Goal: Information Seeking & Learning: Learn about a topic

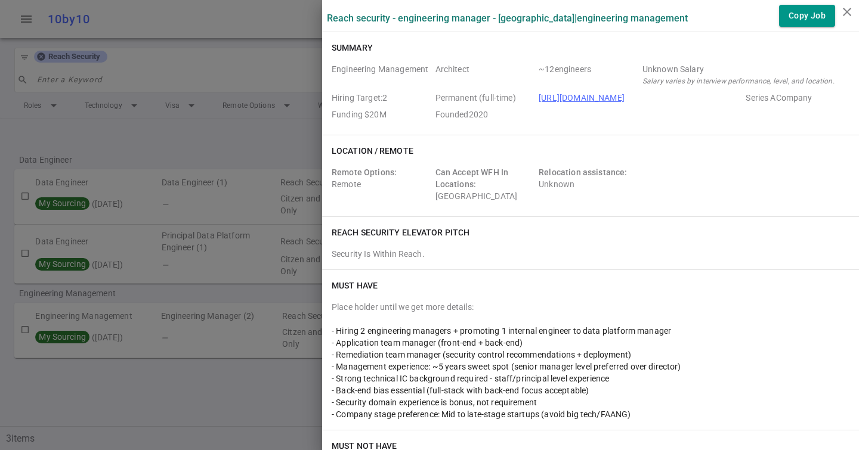
click at [87, 90] on div at bounding box center [429, 225] width 859 height 450
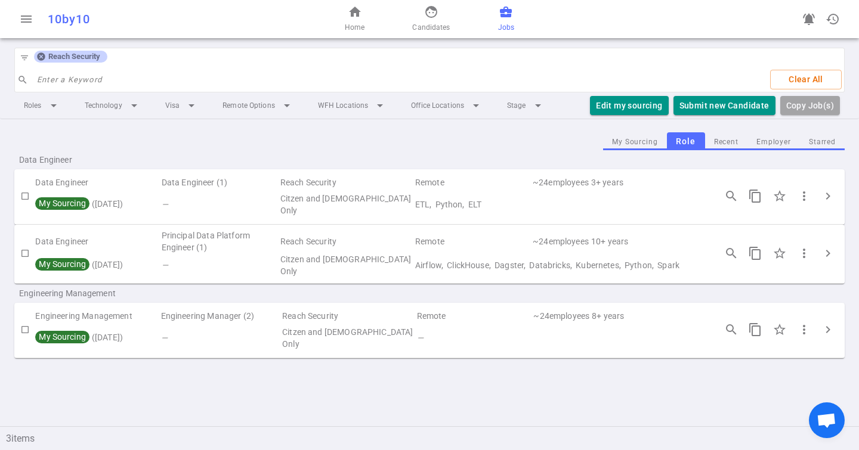
click at [35, 58] on div "Reach Security" at bounding box center [70, 57] width 73 height 12
click at [39, 58] on icon at bounding box center [41, 57] width 8 height 8
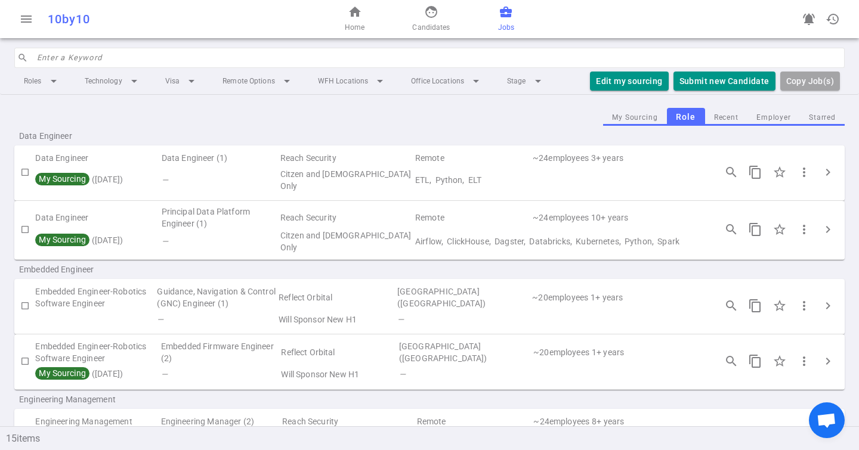
click at [60, 60] on input "search" at bounding box center [437, 57] width 801 height 19
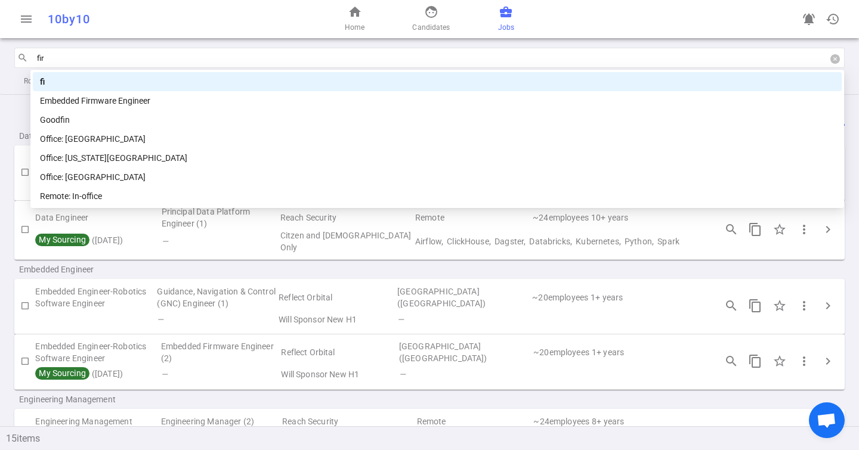
type input "firm"
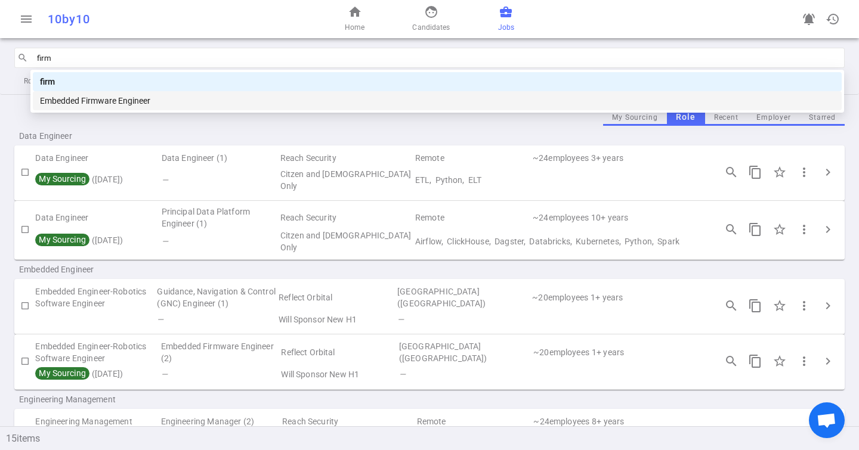
click at [110, 103] on div "Embedded Firmware Engineer" at bounding box center [437, 100] width 795 height 13
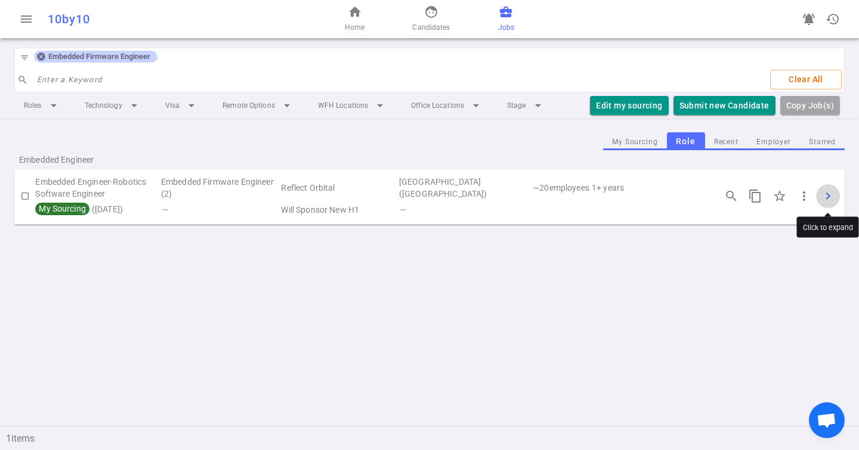
click at [828, 192] on span "chevron_right" at bounding box center [828, 196] width 14 height 14
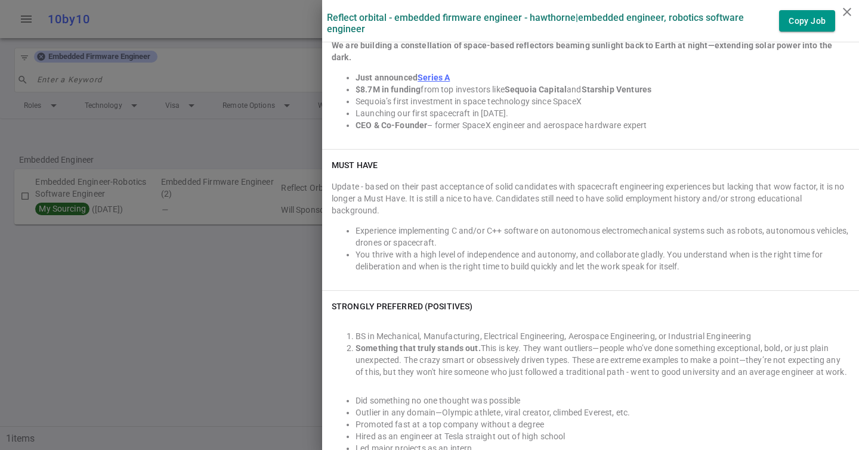
scroll to position [326, 0]
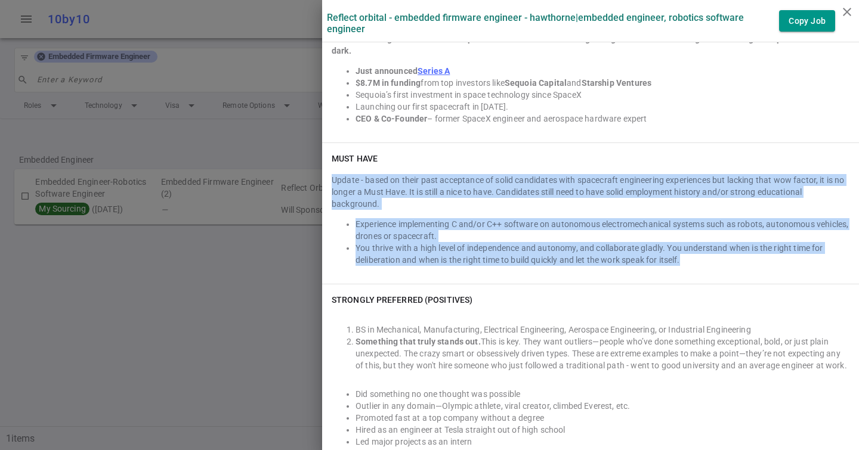
drag, startPoint x: 378, startPoint y: 256, endPoint x: 331, endPoint y: 173, distance: 95.4
click at [331, 173] on div "Must Have Update - based on their past acceptance of solid candidates with spac…" at bounding box center [590, 213] width 537 height 141
copy div "Update - based on their past acceptance of solid candidates with spacecraft eng…"
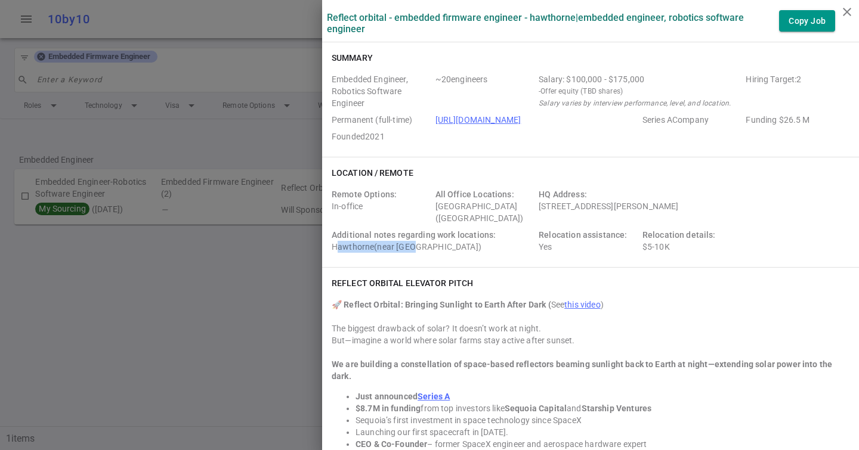
drag, startPoint x: 335, startPoint y: 245, endPoint x: 413, endPoint y: 244, distance: 78.2
click at [413, 244] on div "Additional notes regarding work locations: [GEOGRAPHIC_DATA](near [GEOGRAPHIC_D…" at bounding box center [433, 241] width 202 height 24
drag, startPoint x: 413, startPoint y: 244, endPoint x: 348, endPoint y: 244, distance: 65.6
click at [348, 244] on div "Additional notes regarding work locations: [GEOGRAPHIC_DATA](near [GEOGRAPHIC_D…" at bounding box center [433, 241] width 202 height 24
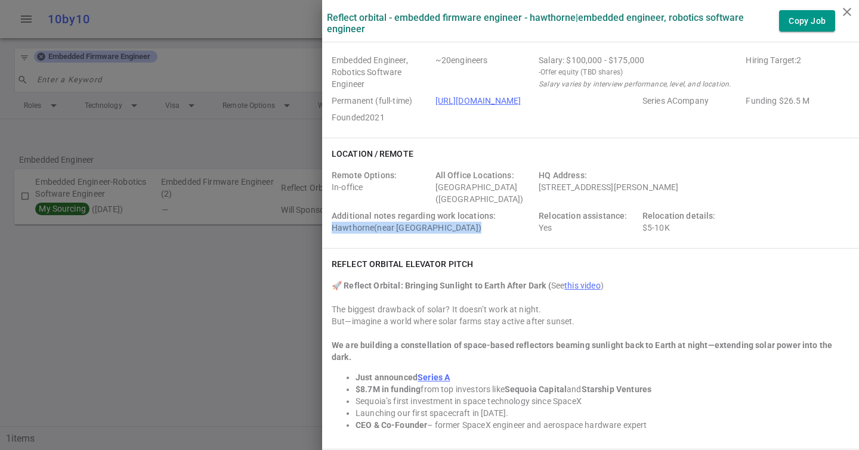
scroll to position [25, 0]
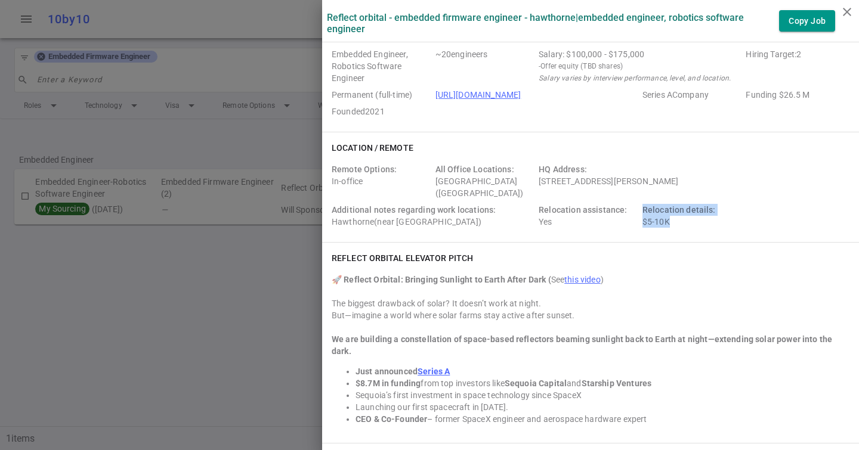
drag, startPoint x: 638, startPoint y: 223, endPoint x: 684, endPoint y: 223, distance: 45.9
click at [684, 223] on div "Remote Options: In-office All Office Locations: [GEOGRAPHIC_DATA] ([GEOGRAPHIC_…" at bounding box center [591, 197] width 518 height 69
click at [684, 223] on div "Relocation details: $5-10K" at bounding box center [692, 216] width 99 height 24
drag, startPoint x: 668, startPoint y: 221, endPoint x: 650, endPoint y: 219, distance: 18.6
click at [650, 219] on div "Relocation details: $5-10K" at bounding box center [692, 216] width 99 height 24
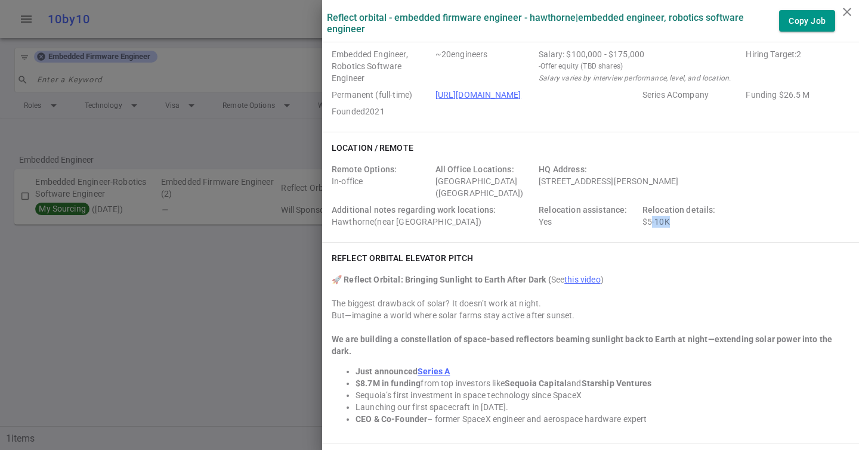
click at [650, 219] on div "Relocation details: $5-10K" at bounding box center [692, 216] width 99 height 24
drag, startPoint x: 645, startPoint y: 220, endPoint x: 678, endPoint y: 220, distance: 33.4
click at [678, 220] on div "Relocation details: $5-10K" at bounding box center [692, 216] width 99 height 24
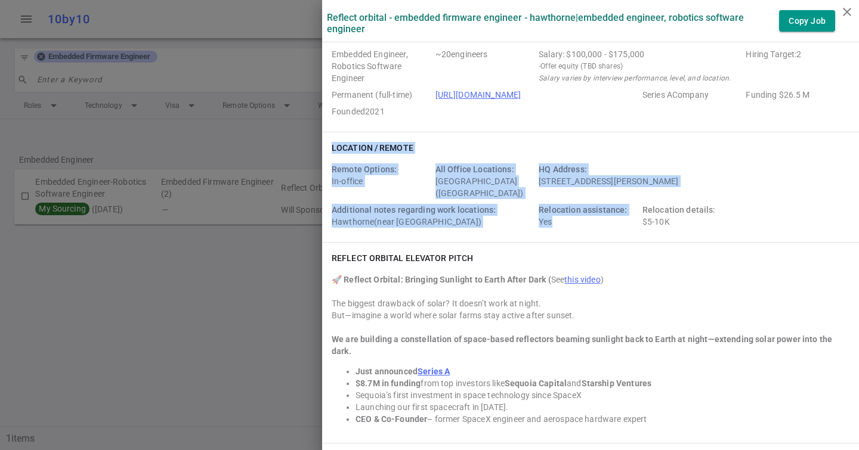
drag, startPoint x: 678, startPoint y: 220, endPoint x: 621, endPoint y: 220, distance: 57.3
click at [621, 220] on div "Remote Options: In-office All Office Locations: [GEOGRAPHIC_DATA] ([GEOGRAPHIC_…" at bounding box center [591, 197] width 518 height 69
click at [621, 220] on div "Relocation assistance: Yes" at bounding box center [588, 216] width 99 height 24
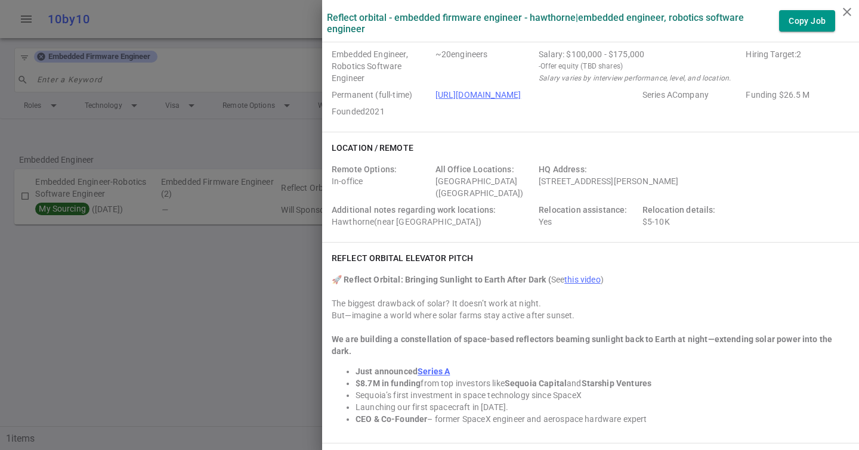
drag, startPoint x: 640, startPoint y: 219, endPoint x: 670, endPoint y: 219, distance: 30.4
click at [670, 219] on div "Remote Options: In-office All Office Locations: [GEOGRAPHIC_DATA] ([GEOGRAPHIC_…" at bounding box center [591, 197] width 518 height 69
click at [670, 219] on div "Relocation details: $5-10K" at bounding box center [692, 216] width 99 height 24
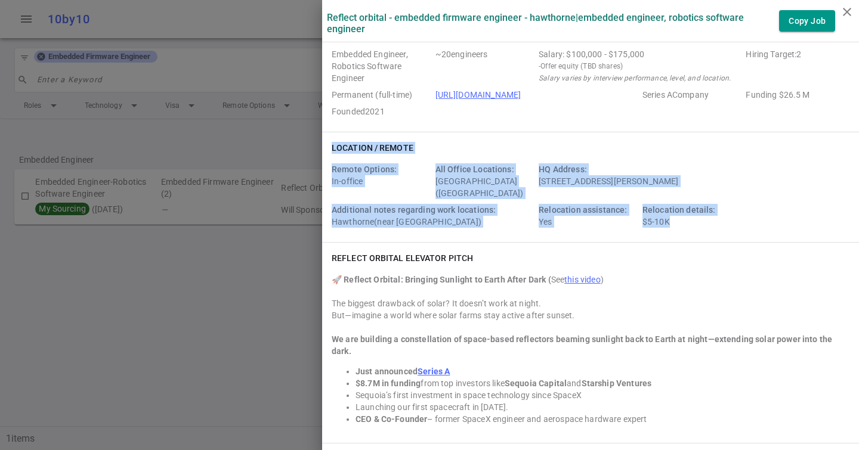
click at [670, 219] on div "Relocation details: $5-10K" at bounding box center [692, 216] width 99 height 24
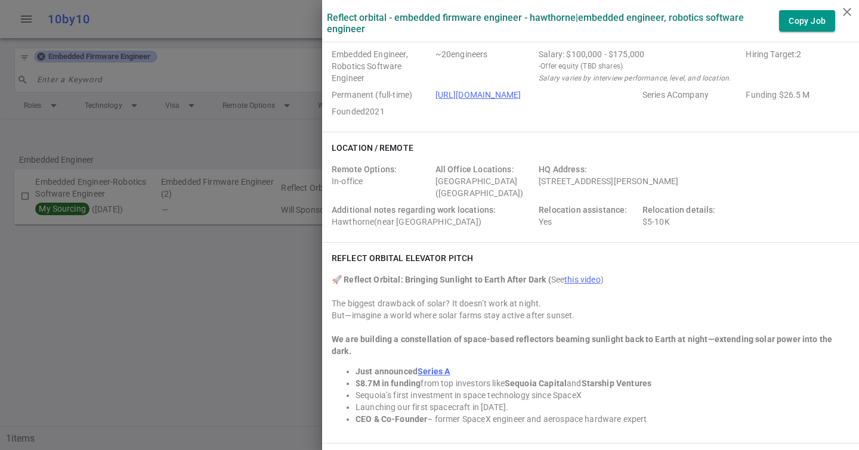
click at [658, 221] on div "Relocation details: $5-10K" at bounding box center [692, 216] width 99 height 24
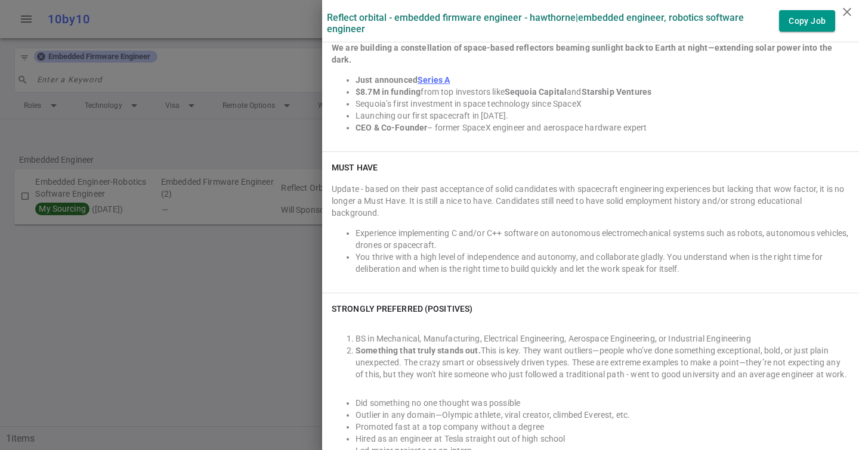
scroll to position [328, 0]
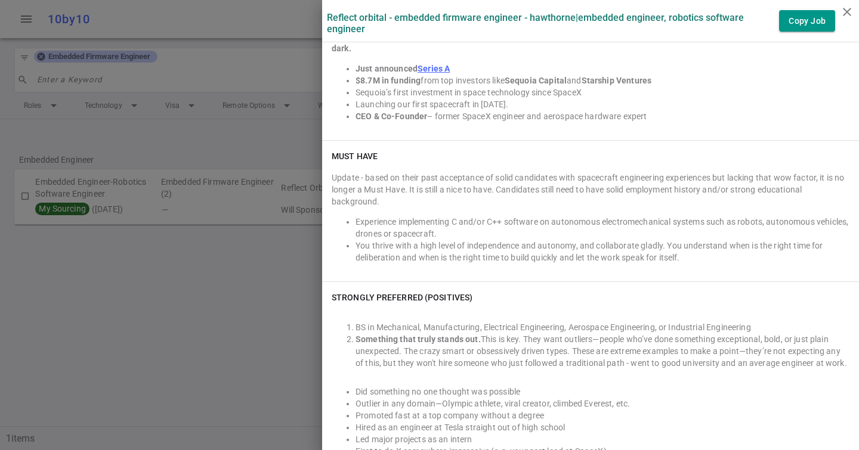
click at [381, 240] on li "You thrive with a high level of independence and autonomy, and collaborate glad…" at bounding box center [603, 252] width 494 height 24
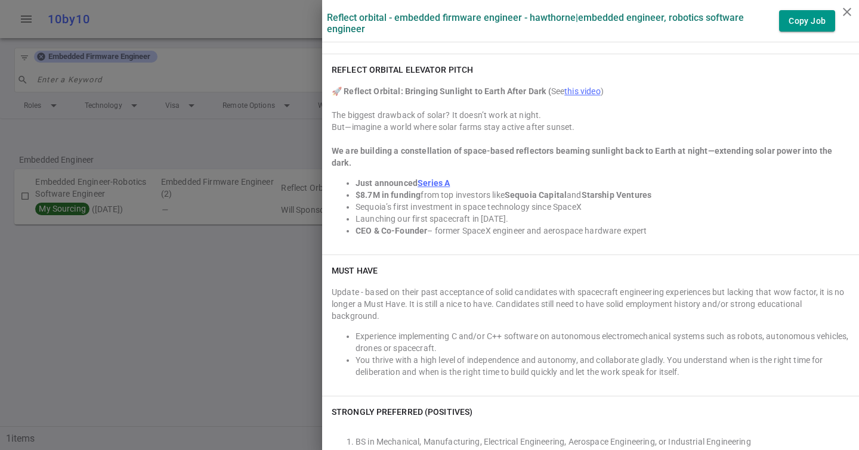
scroll to position [0, 0]
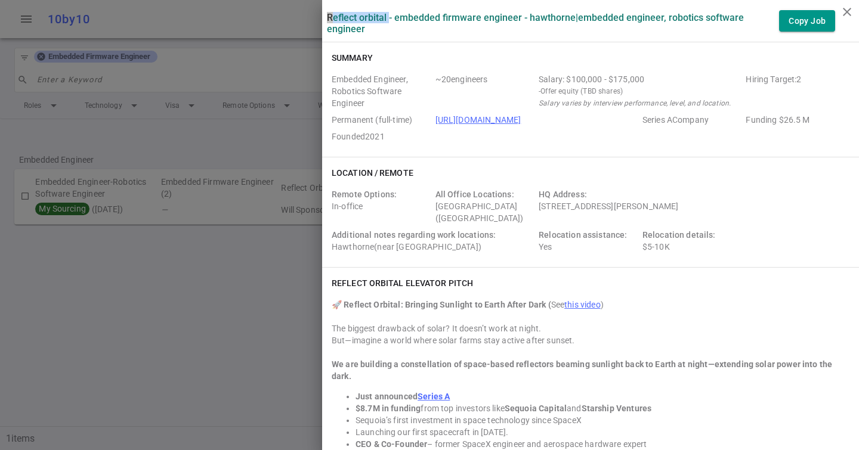
drag, startPoint x: 388, startPoint y: 19, endPoint x: 325, endPoint y: 18, distance: 63.3
click at [325, 18] on div "Reflect Orbital - Embedded Firmware Engineer - Hawthorne | Embedded Engineer, R…" at bounding box center [590, 21] width 537 height 32
copy label "Reflect Orbital"
click at [529, 223] on div "All Office Locations: [GEOGRAPHIC_DATA] ([GEOGRAPHIC_DATA] Area)" at bounding box center [485, 207] width 99 height 36
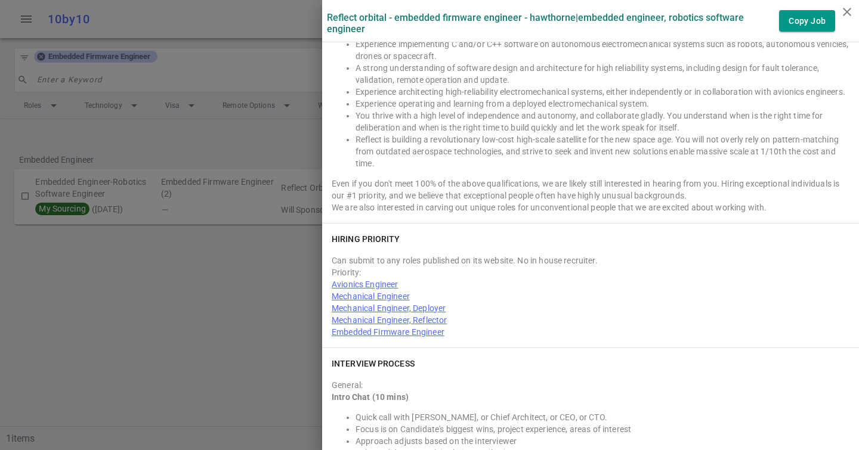
scroll to position [965, 0]
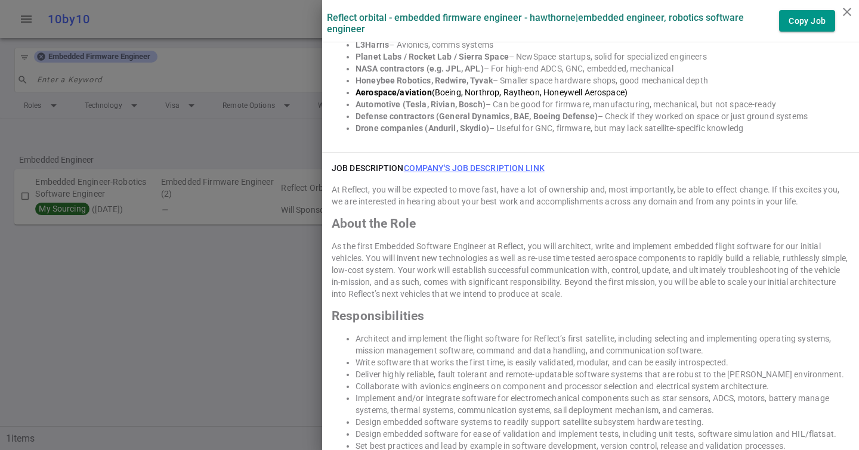
click at [486, 163] on link "Company's job description link" at bounding box center [474, 168] width 141 height 10
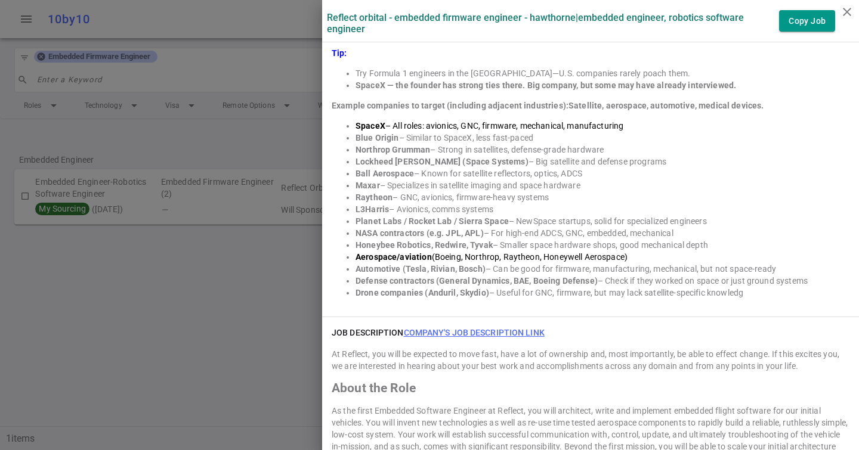
scroll to position [0, 0]
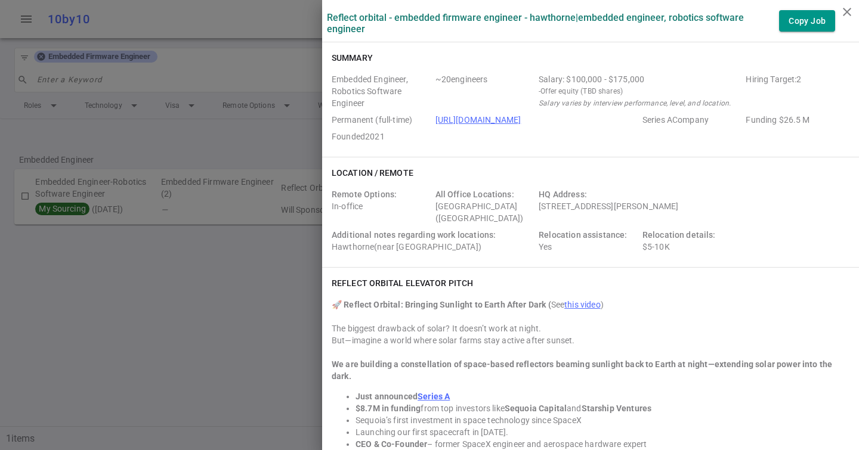
click at [515, 118] on link "[URL][DOMAIN_NAME]" at bounding box center [479, 120] width 86 height 10
